Goal: Find specific page/section: Find specific page/section

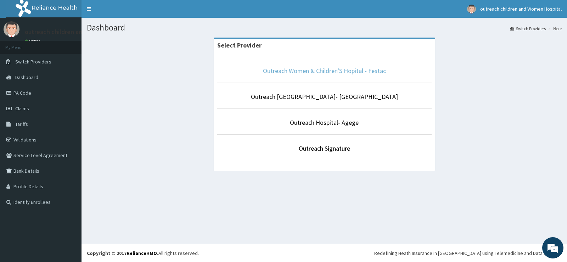
click at [329, 72] on link "Outreach Women & Children'S Hopital - Festac" at bounding box center [324, 71] width 123 height 8
click at [335, 71] on link "Outreach Women & Children'S Hopital - Festac" at bounding box center [324, 71] width 123 height 8
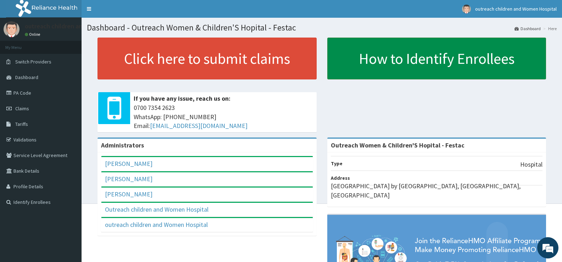
click at [365, 67] on link "How to Identify Enrollees" at bounding box center [436, 59] width 219 height 42
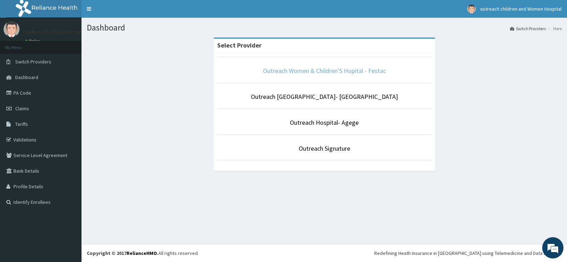
click at [292, 70] on link "Outreach Women & Children'S Hopital - Festac" at bounding box center [324, 71] width 123 height 8
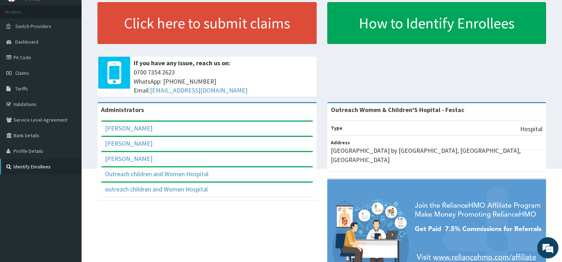
click at [29, 167] on link "Identify Enrollees" at bounding box center [41, 167] width 82 height 16
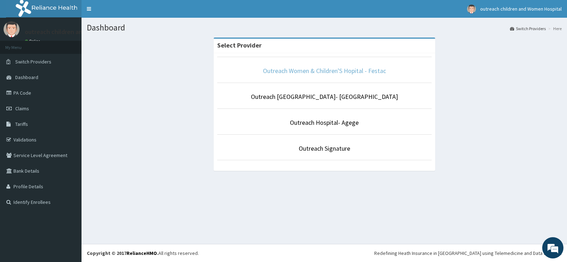
click at [318, 74] on link "Outreach Women & Children'S Hopital - Festac" at bounding box center [324, 71] width 123 height 8
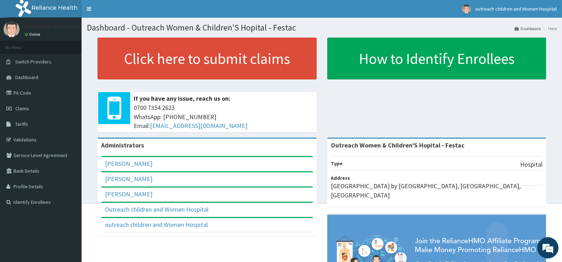
click at [551, 29] on li "Here" at bounding box center [548, 29] width 15 height 6
click at [551, 31] on li "Here" at bounding box center [548, 29] width 15 height 6
click at [552, 31] on li "Here" at bounding box center [548, 29] width 15 height 6
click at [62, 77] on link "Dashboard" at bounding box center [41, 77] width 82 height 16
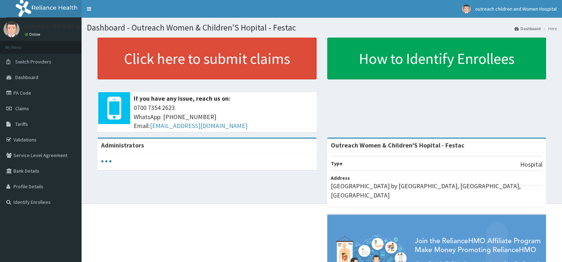
click at [525, 29] on link "Dashboard" at bounding box center [527, 29] width 26 height 6
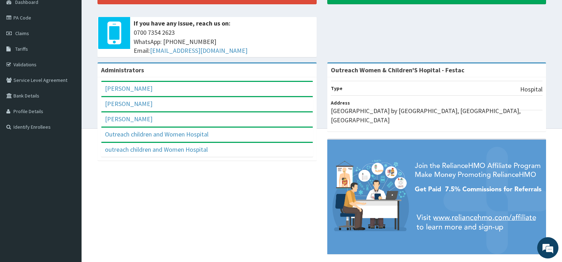
scroll to position [76, 0]
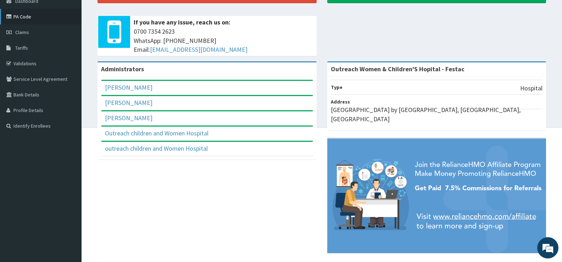
click at [50, 24] on link "PA Code" at bounding box center [41, 17] width 82 height 16
